Goal: Task Accomplishment & Management: Use online tool/utility

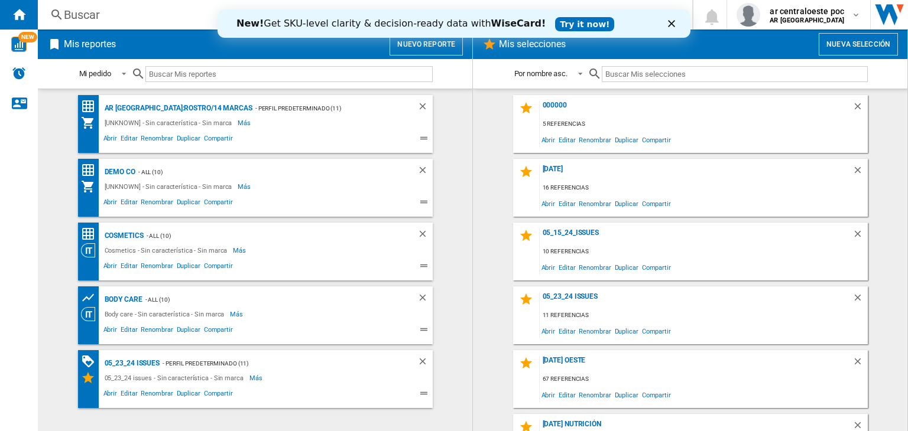
click at [671, 21] on icon "Cerrar" at bounding box center [671, 23] width 7 height 7
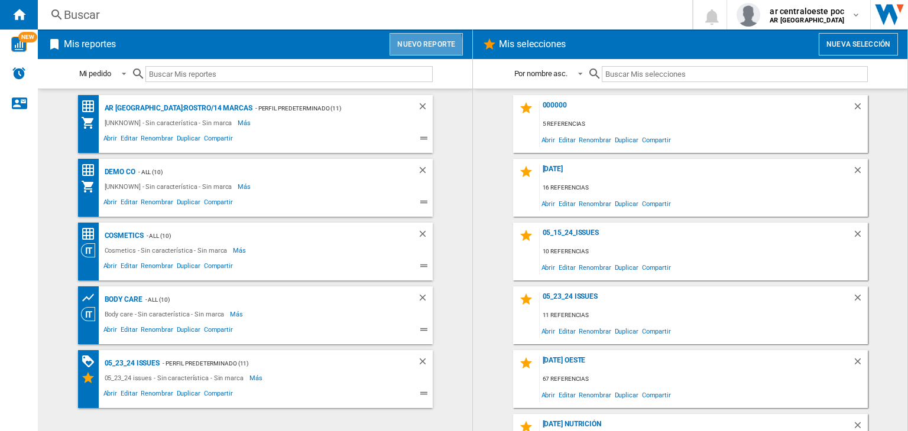
click at [422, 47] on button "Nuevo reporte" at bounding box center [425, 44] width 73 height 22
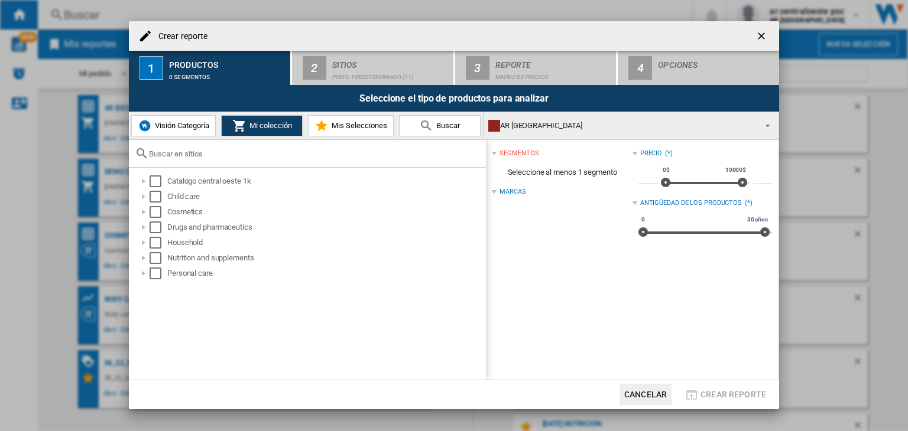
drag, startPoint x: 202, startPoint y: 124, endPoint x: 196, endPoint y: 165, distance: 41.8
click at [202, 124] on span "Visión Categoría" at bounding box center [180, 125] width 57 height 9
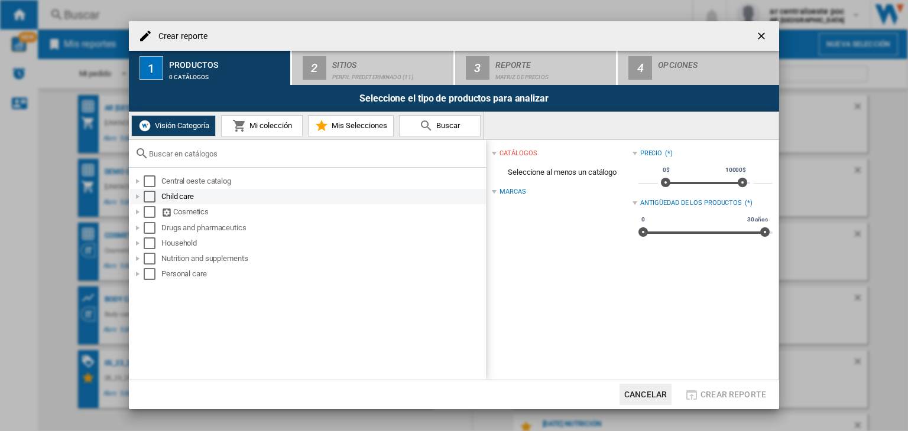
drag, startPoint x: 150, startPoint y: 182, endPoint x: 149, endPoint y: 192, distance: 10.1
click at [150, 183] on div "Select" at bounding box center [150, 182] width 12 height 12
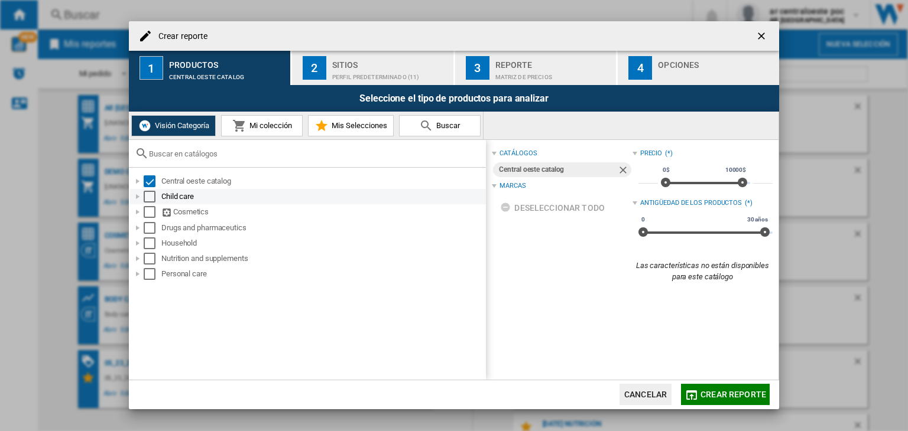
click at [150, 196] on div "Select" at bounding box center [150, 197] width 12 height 12
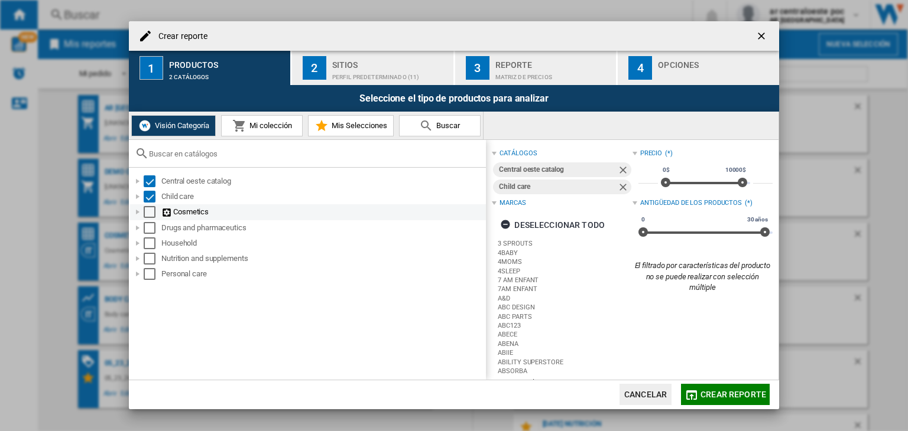
click at [150, 216] on div "Select" at bounding box center [150, 212] width 12 height 12
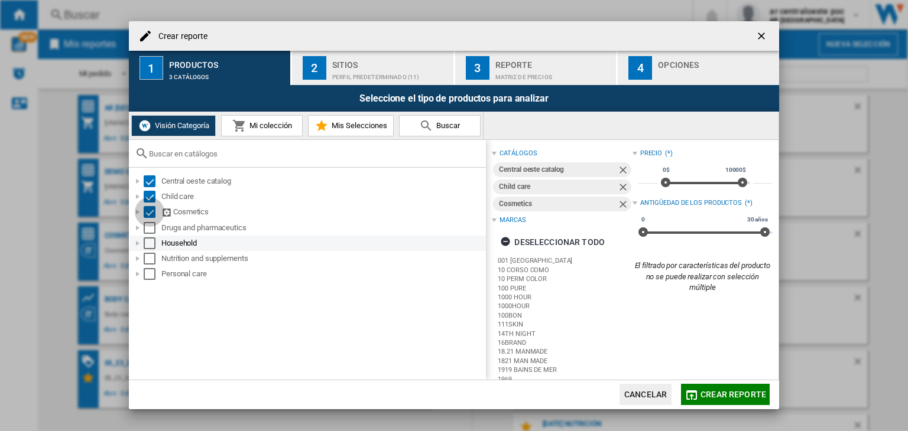
drag, startPoint x: 151, startPoint y: 229, endPoint x: 151, endPoint y: 248, distance: 18.9
click at [151, 229] on div "Select" at bounding box center [150, 228] width 12 height 12
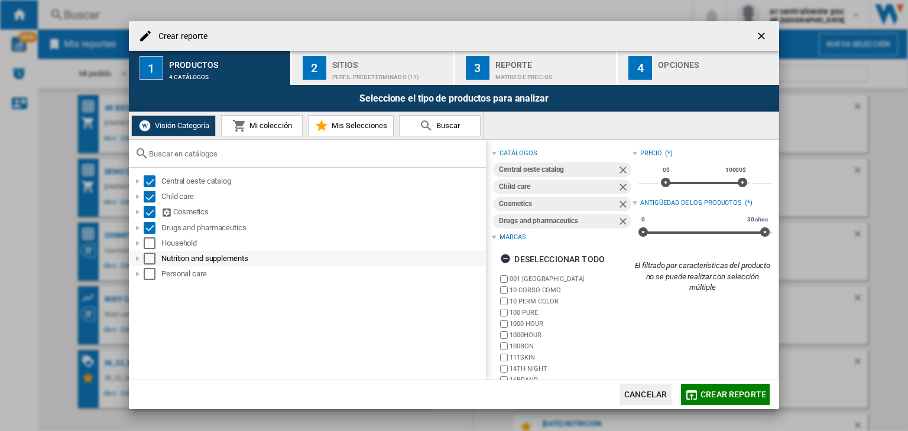
click at [149, 246] on div "Select" at bounding box center [150, 244] width 12 height 12
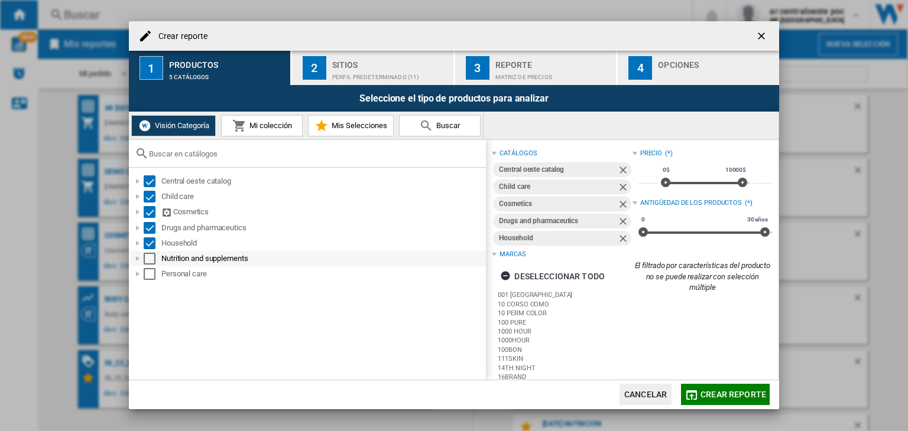
click at [151, 258] on div "Select" at bounding box center [150, 259] width 12 height 12
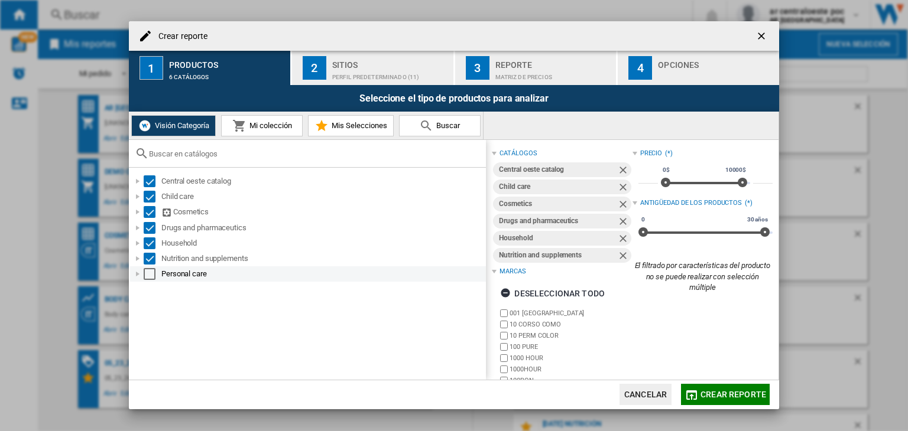
click at [151, 276] on div "Select" at bounding box center [150, 274] width 12 height 12
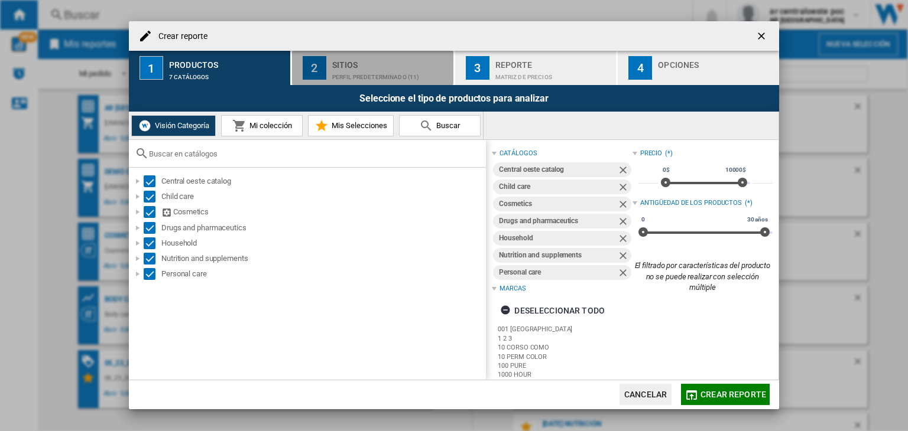
click at [348, 67] on div "Sitios" at bounding box center [390, 62] width 116 height 12
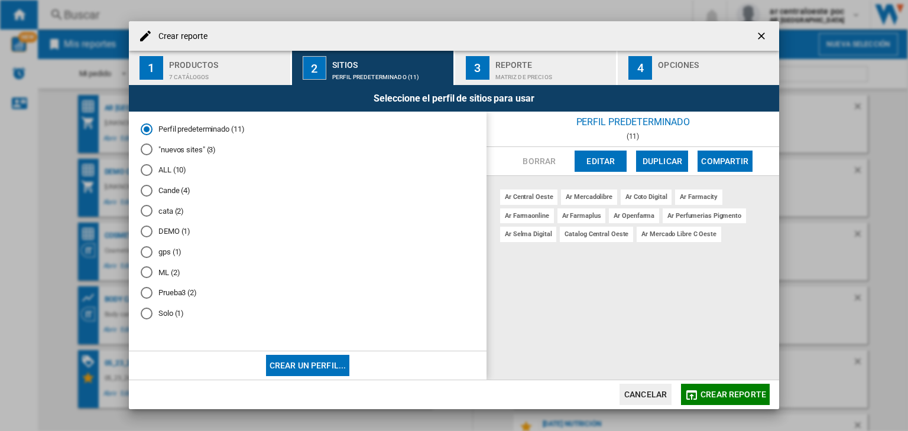
click at [165, 275] on md-radio-button "ML (2)" at bounding box center [308, 272] width 334 height 11
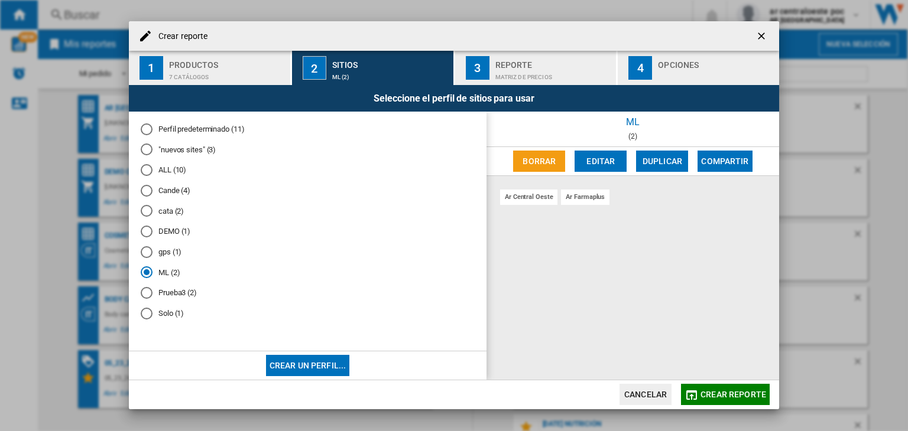
click at [175, 293] on md-radio-button "Prueba3 (2)" at bounding box center [308, 293] width 334 height 11
click at [172, 316] on md-radio-button "Solo (1)" at bounding box center [308, 313] width 334 height 11
click at [188, 157] on md-radio-group "Perfil predeterminado (11) "nuevos sites" (3) ALL (10) Cande (4) cata (2) DEMO …" at bounding box center [308, 226] width 334 height 205
click at [179, 173] on md-radio-button "ALL (10)" at bounding box center [308, 170] width 334 height 11
click at [176, 193] on md-radio-button "Cande (4)" at bounding box center [308, 190] width 334 height 11
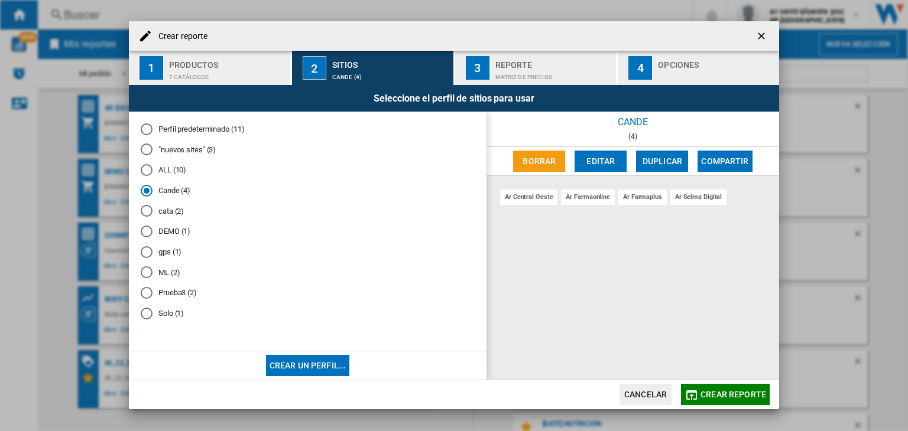
click at [174, 209] on md-radio-button "cata (2)" at bounding box center [308, 211] width 334 height 11
click at [176, 226] on md-radio-button "DEMO (1)" at bounding box center [308, 231] width 334 height 11
click at [173, 249] on md-radio-button "gps (1)" at bounding box center [308, 251] width 334 height 11
click at [169, 263] on md-radio-group "Perfil predeterminado (11) "nuevos sites" (3) ALL (10) Cande (4) cata (2) DEMO …" at bounding box center [308, 226] width 334 height 205
click at [169, 273] on md-radio-button "ML (2)" at bounding box center [308, 272] width 334 height 11
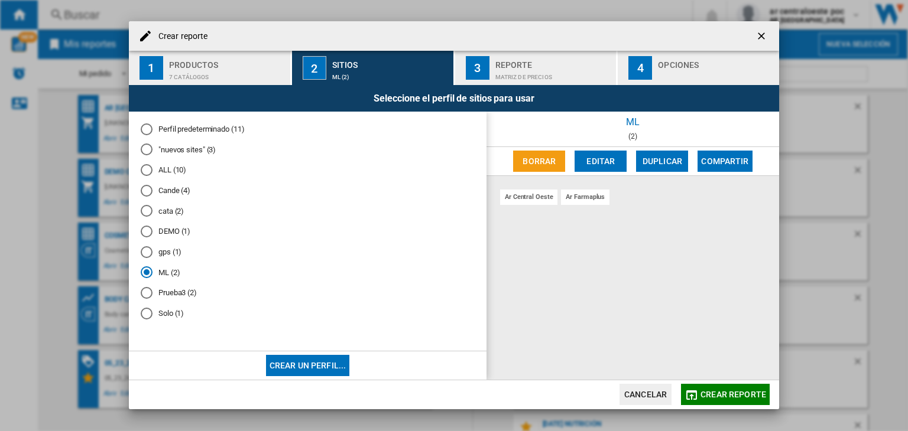
click at [167, 297] on md-radio-button "Prueba3 (2)" at bounding box center [308, 293] width 334 height 11
click at [173, 310] on md-radio-button "Solo (1)" at bounding box center [308, 313] width 334 height 11
click at [190, 335] on span at bounding box center [308, 334] width 334 height 11
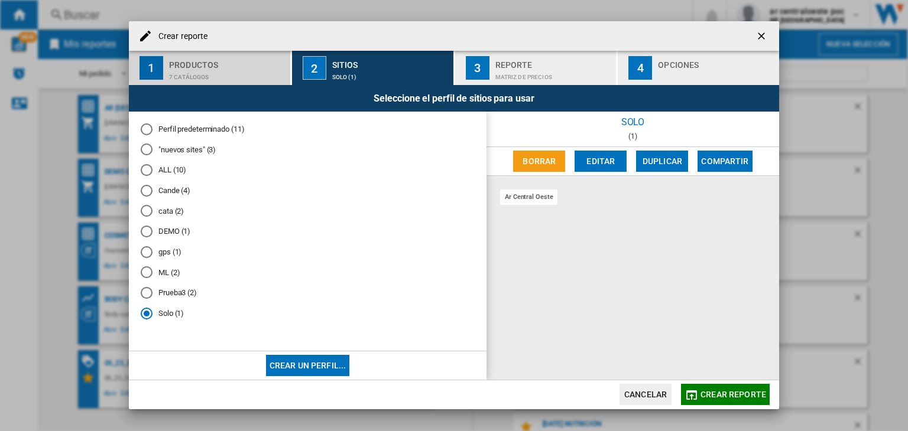
click at [187, 68] on div "7 catálogos" at bounding box center [227, 74] width 116 height 12
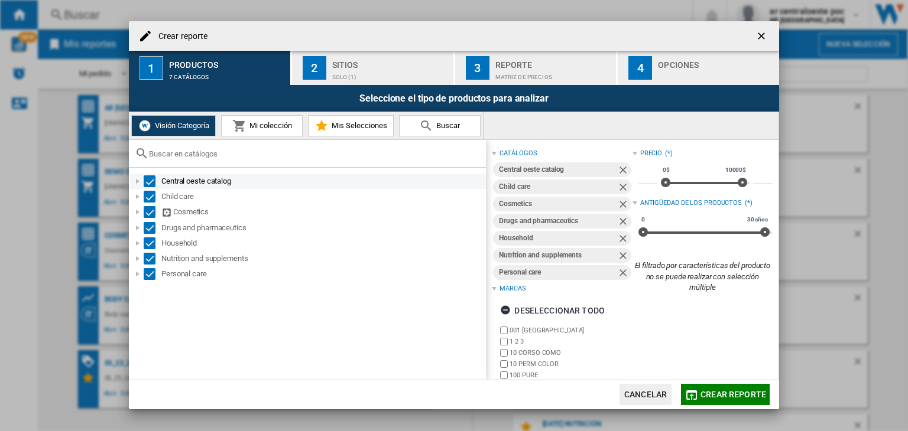
click at [150, 184] on div "Select" at bounding box center [150, 182] width 12 height 12
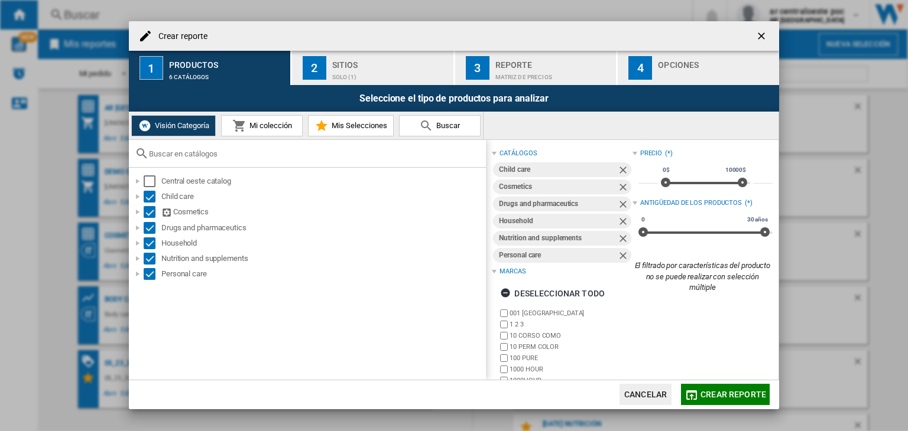
click at [352, 70] on div "Solo (1)" at bounding box center [390, 74] width 116 height 12
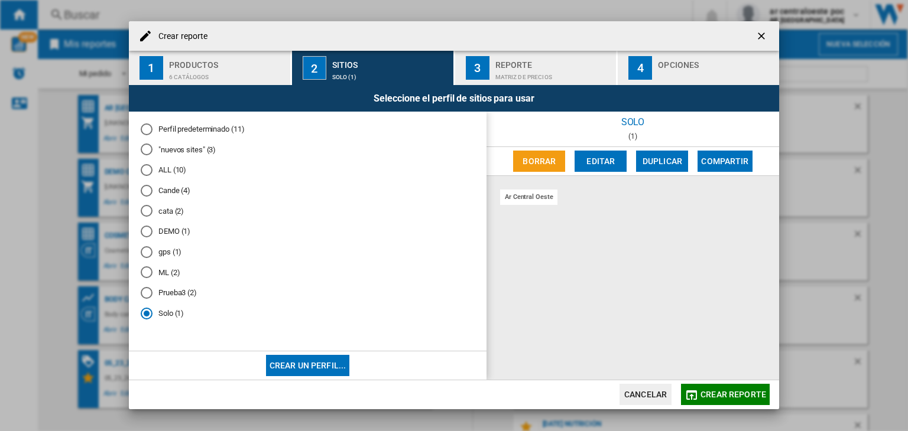
click at [281, 362] on button "Crear un perfil..." at bounding box center [308, 365] width 84 height 21
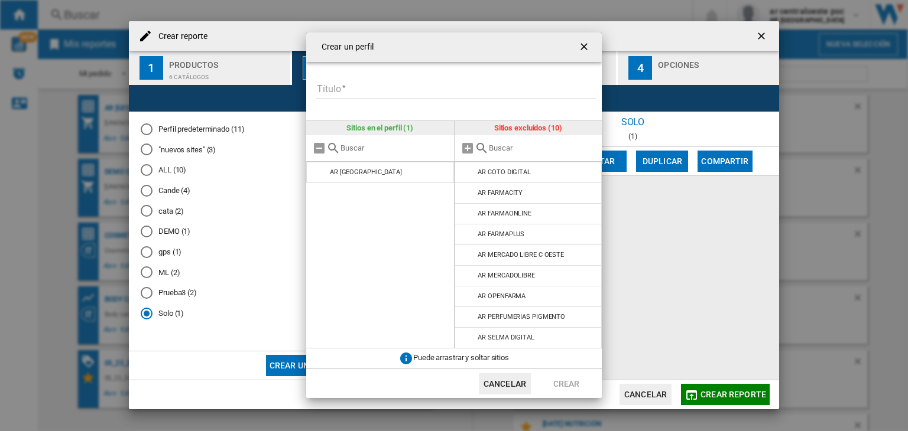
click at [495, 148] on input "text" at bounding box center [543, 148] width 108 height 9
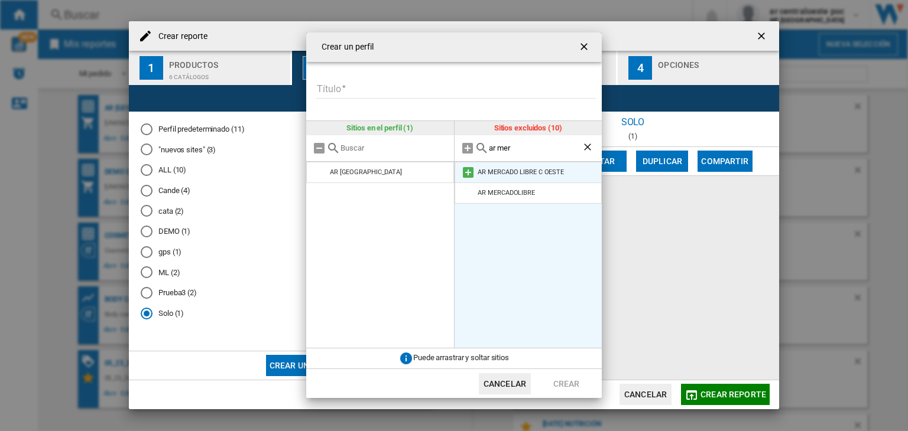
type input "ar mer"
click at [468, 171] on md-icon at bounding box center [468, 172] width 14 height 14
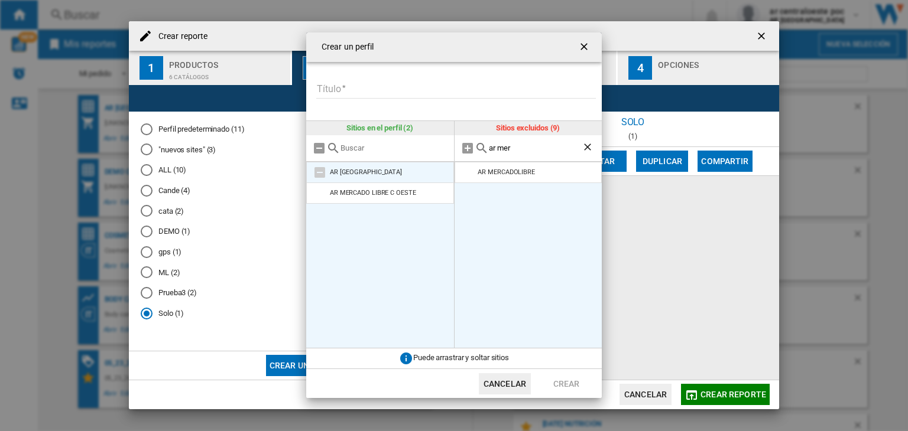
click at [318, 172] on md-icon at bounding box center [320, 172] width 14 height 14
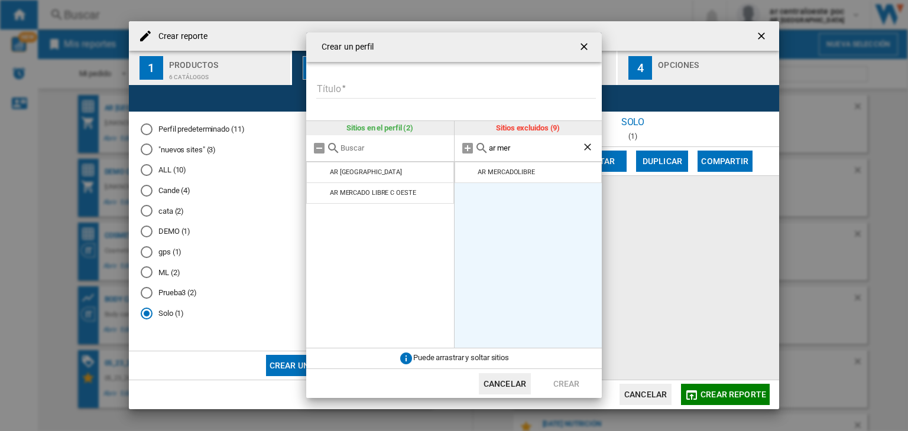
click at [340, 91] on input "Título" at bounding box center [456, 90] width 280 height 18
type input "**"
click at [572, 381] on button "Crear" at bounding box center [566, 384] width 52 height 21
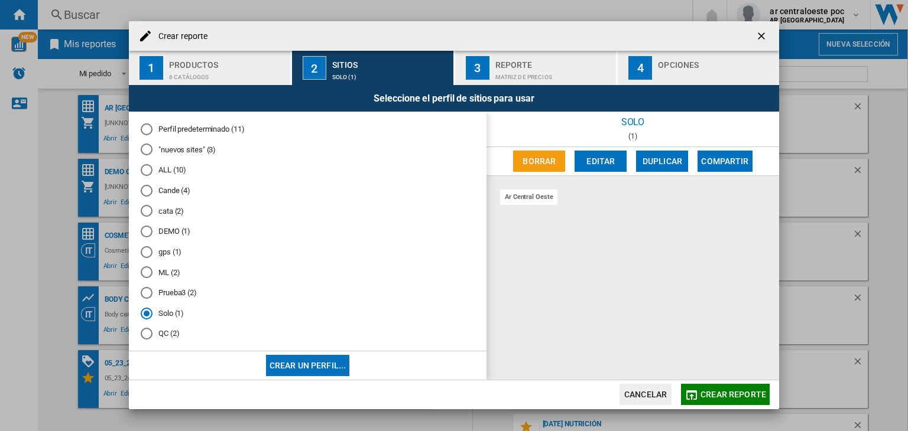
click at [163, 334] on md-radio-button "QC (2)" at bounding box center [308, 334] width 334 height 11
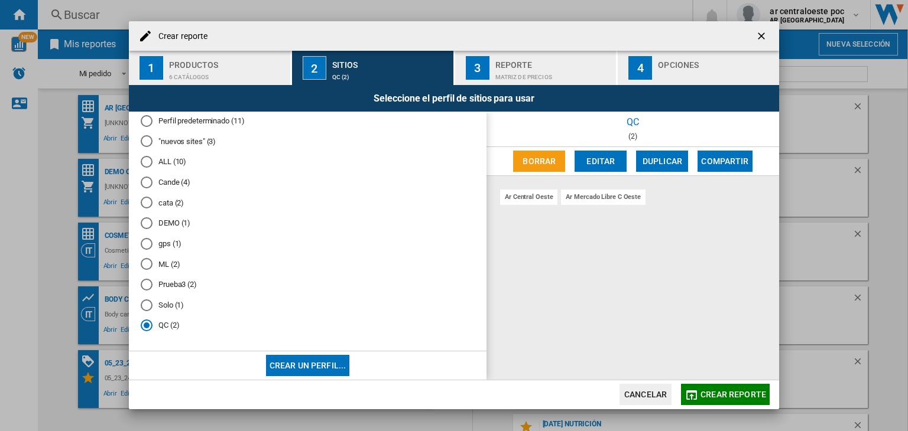
scroll to position [9, 0]
click at [745, 396] on span "Crear reporte" at bounding box center [733, 394] width 66 height 9
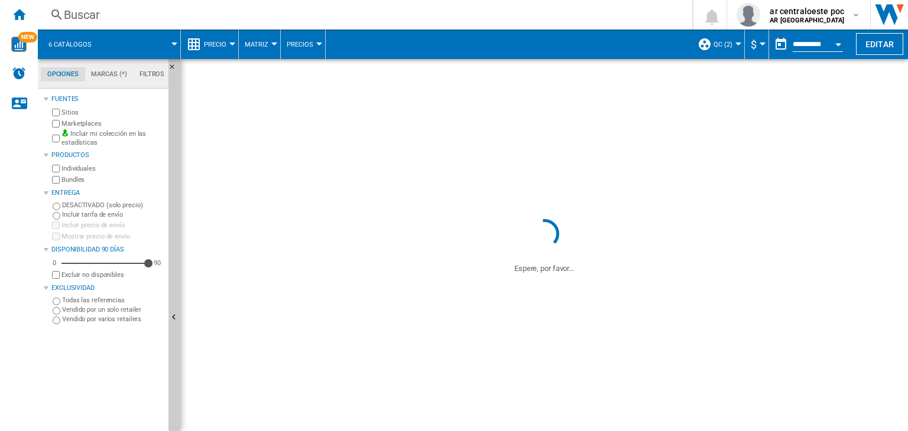
click at [158, 44] on span at bounding box center [141, 45] width 66 height 30
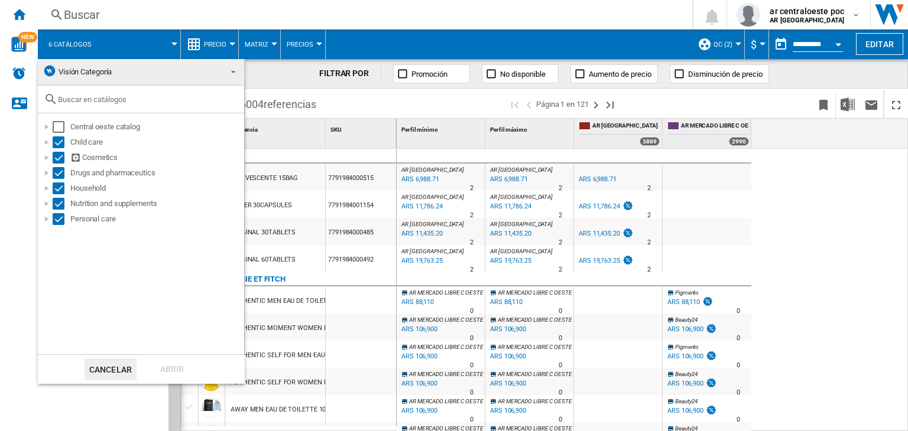
click at [887, 285] on md-backdrop at bounding box center [454, 215] width 908 height 431
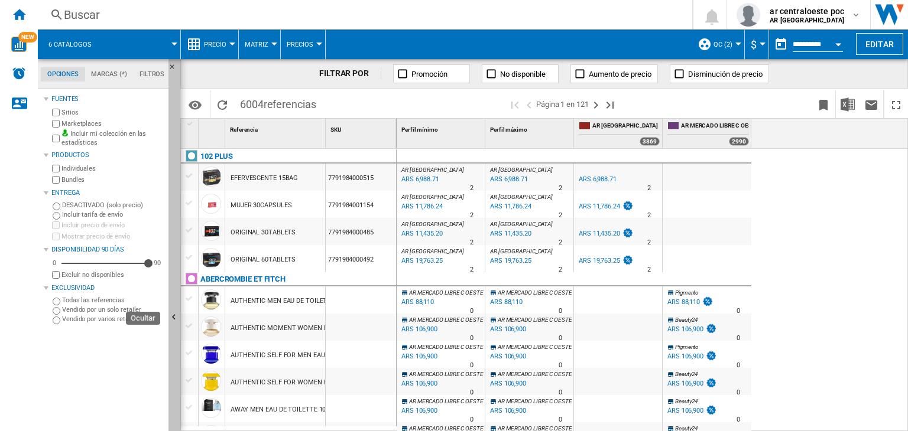
click at [173, 328] on button "Ocultar" at bounding box center [174, 318] width 12 height 518
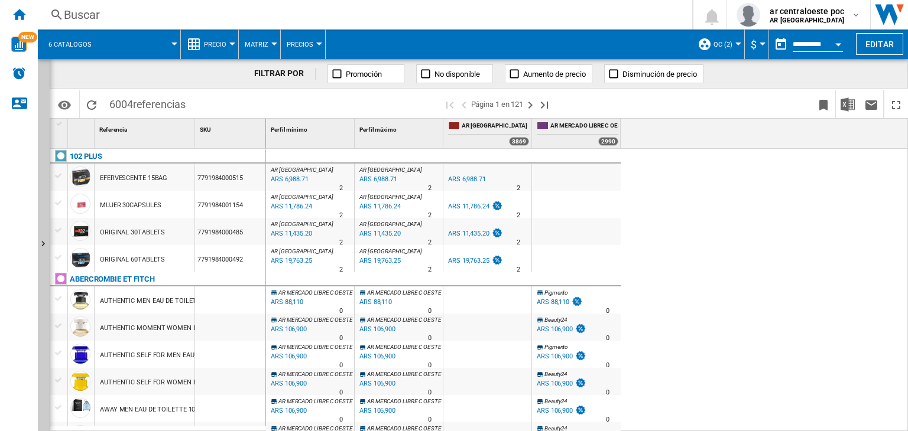
click at [161, 36] on span at bounding box center [141, 45] width 66 height 30
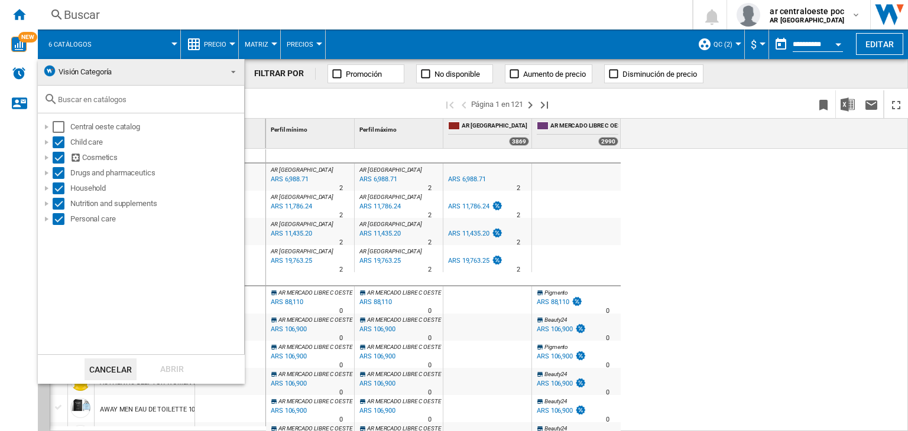
click at [796, 218] on md-backdrop at bounding box center [454, 215] width 908 height 431
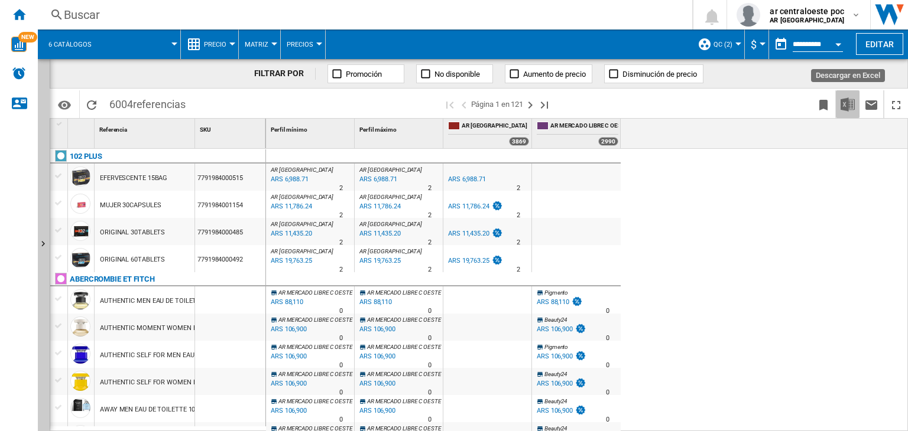
click at [846, 112] on button "Descargar en Excel" at bounding box center [848, 104] width 24 height 28
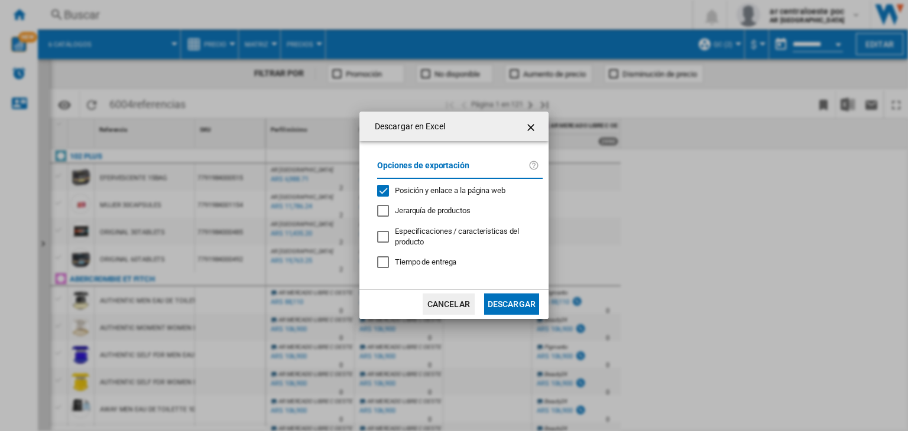
click at [516, 301] on button "Descargar" at bounding box center [511, 304] width 55 height 21
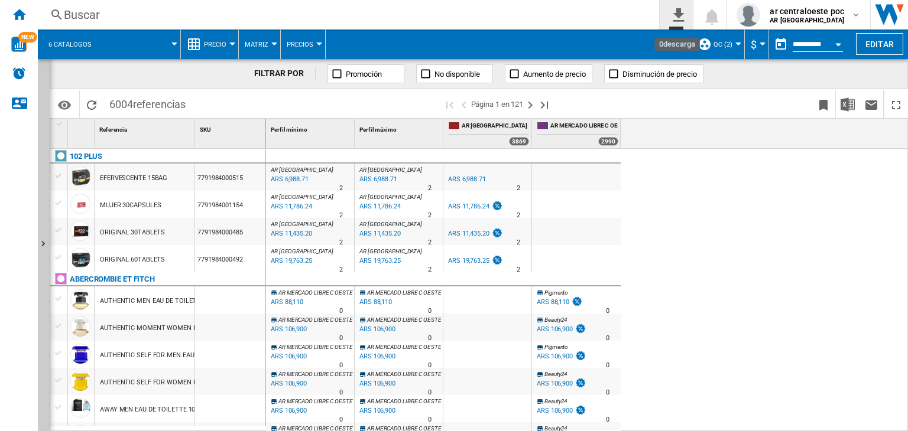
click at [683, 20] on ng-md-icon "0\a descarga" at bounding box center [676, 13] width 14 height 15
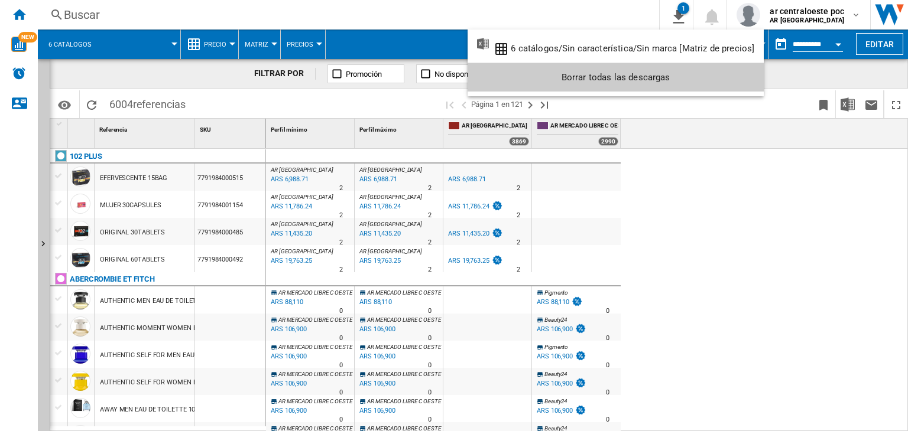
click at [801, 298] on md-backdrop at bounding box center [454, 215] width 908 height 431
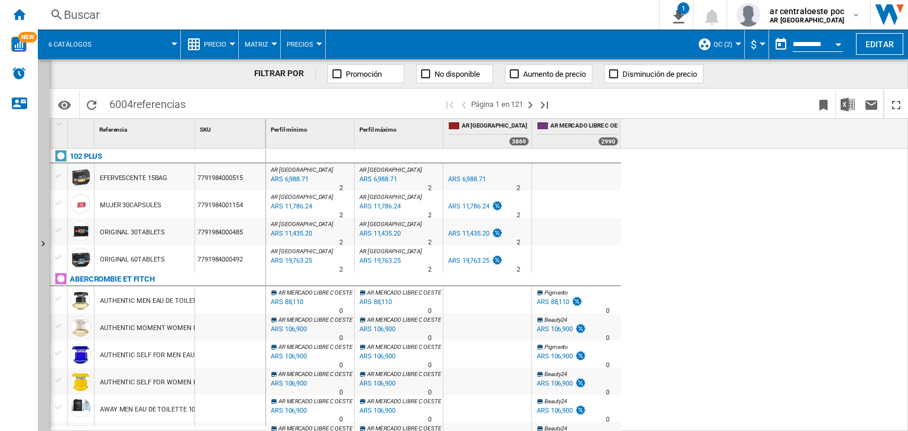
click at [813, 294] on div "AR [GEOGRAPHIC_DATA] : AR CENTRAL OESTE 0.0 % ARS 6,988.71 % N/A 2 AR CENTRAL O…" at bounding box center [587, 291] width 642 height 284
